Goal: Transaction & Acquisition: Purchase product/service

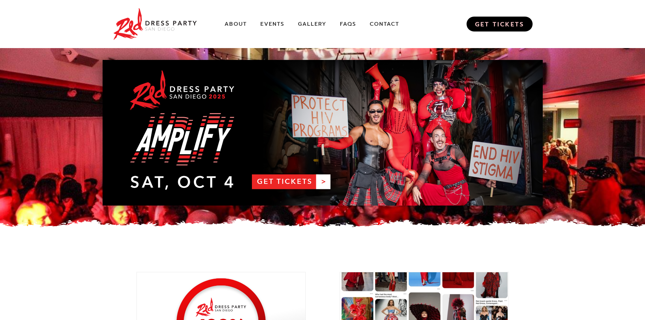
click at [475, 24] on link "GET TICKETS" at bounding box center [499, 24] width 66 height 15
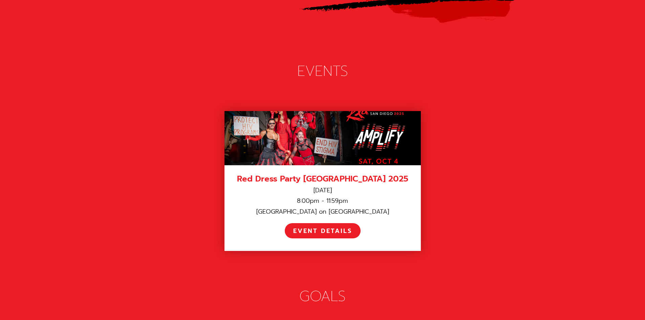
scroll to position [846, 0]
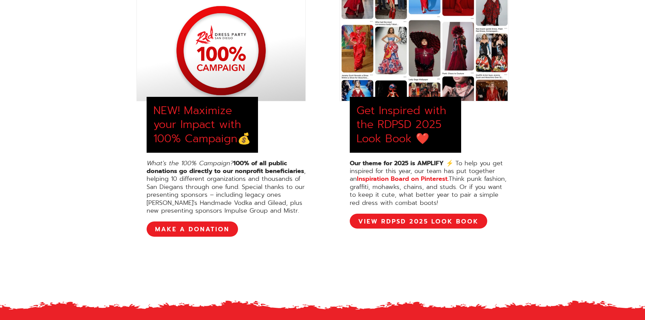
scroll to position [271, 0]
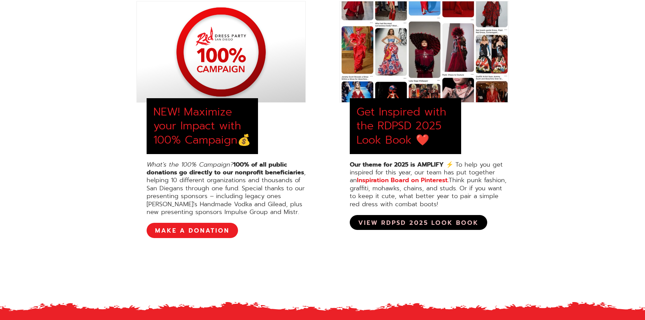
click at [422, 222] on link "View RDPSD 2025 Look Book" at bounding box center [418, 222] width 137 height 15
